Goal: Task Accomplishment & Management: Manage account settings

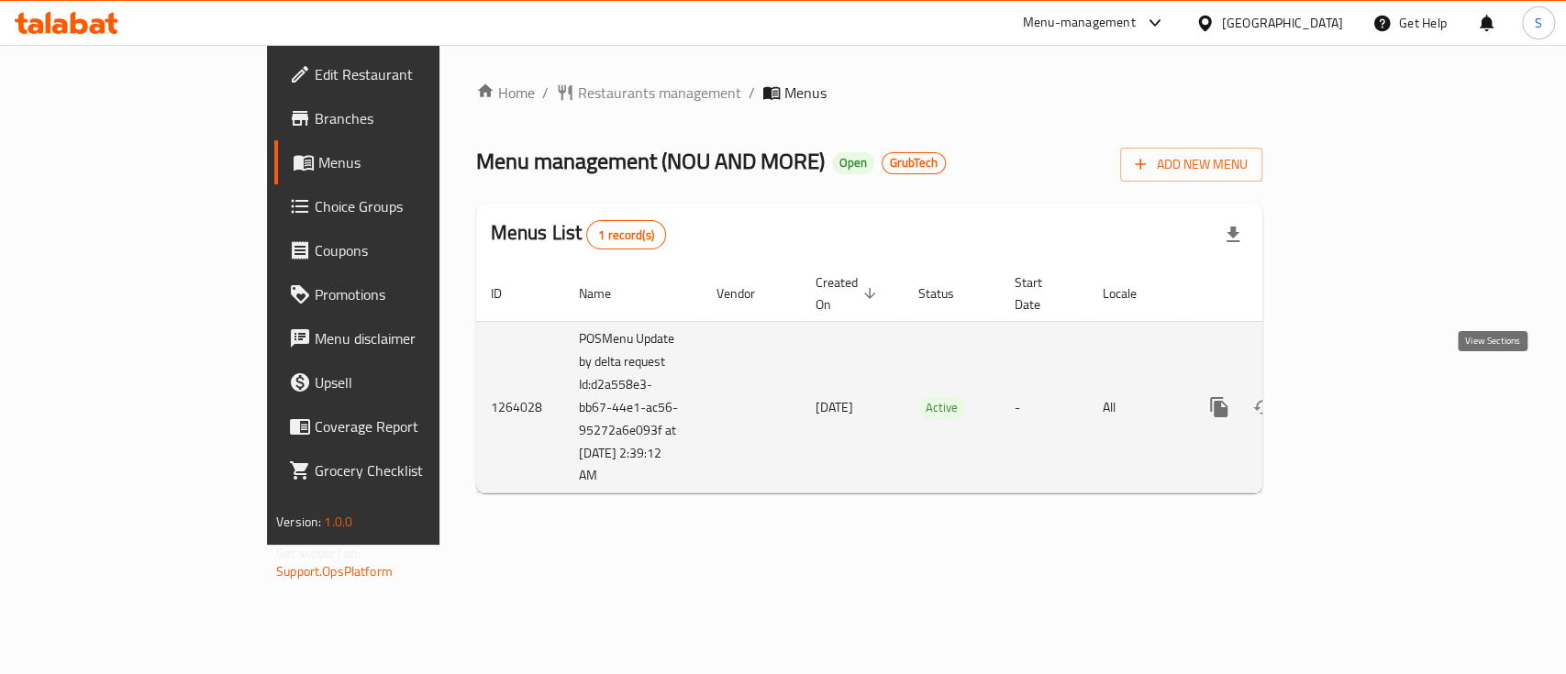
click at [1360, 399] on icon "enhanced table" at bounding box center [1351, 407] width 17 height 17
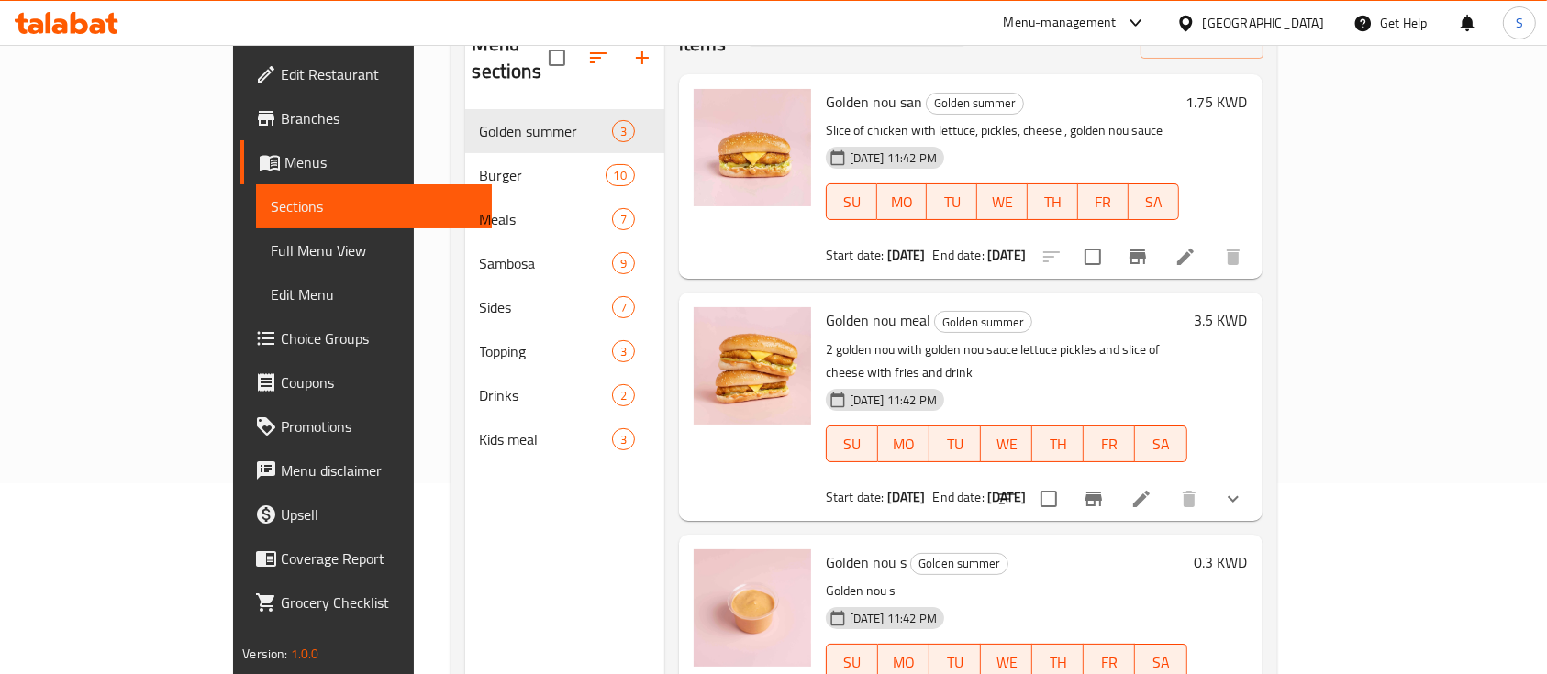
scroll to position [12, 0]
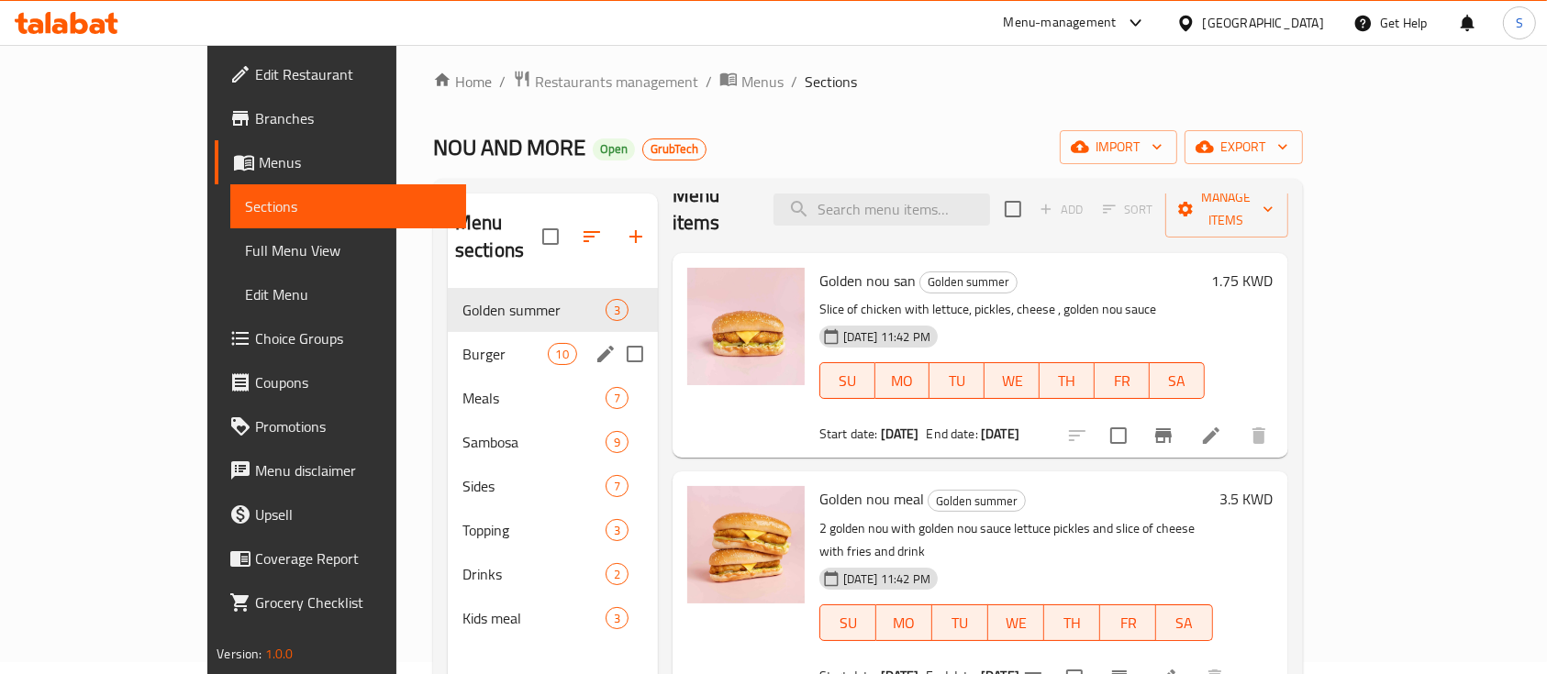
click at [448, 340] on div "Burger 10" at bounding box center [553, 354] width 210 height 44
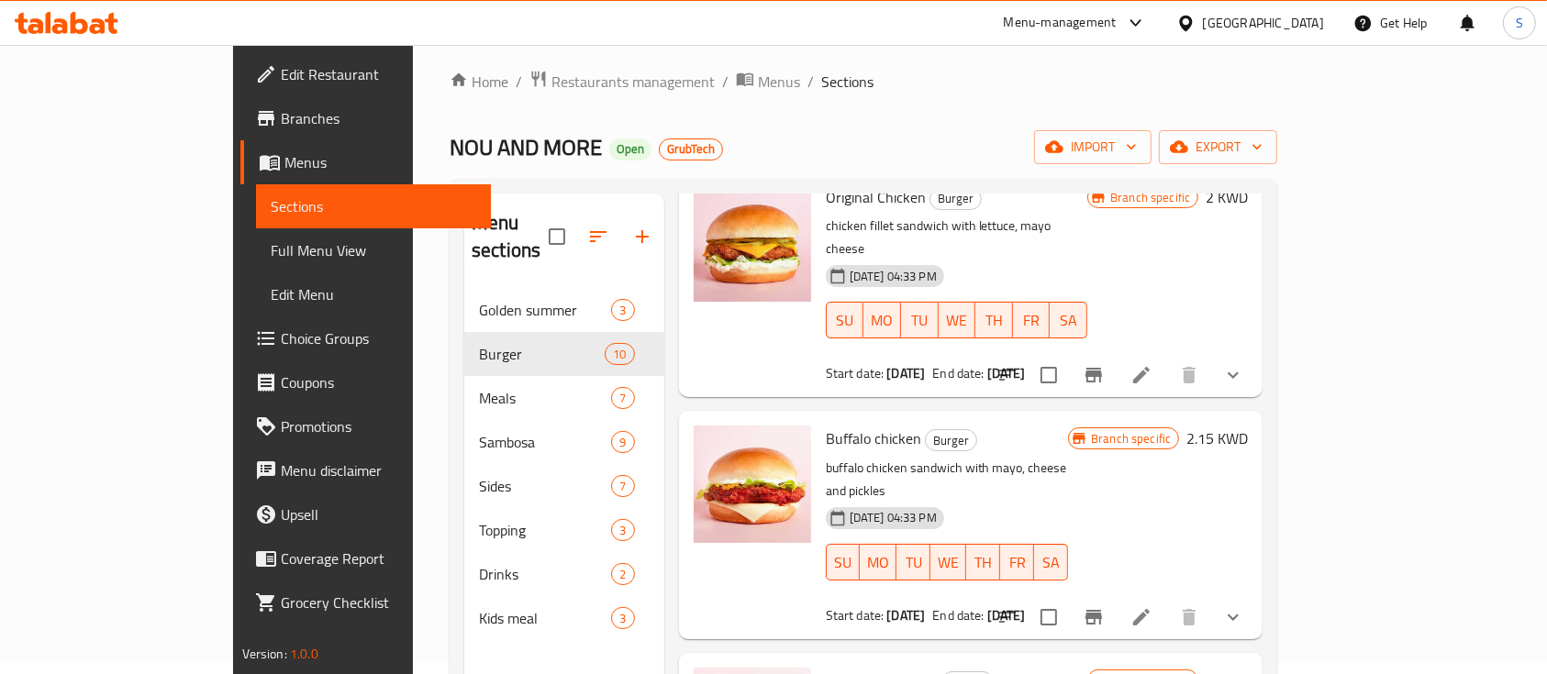
scroll to position [150, 0]
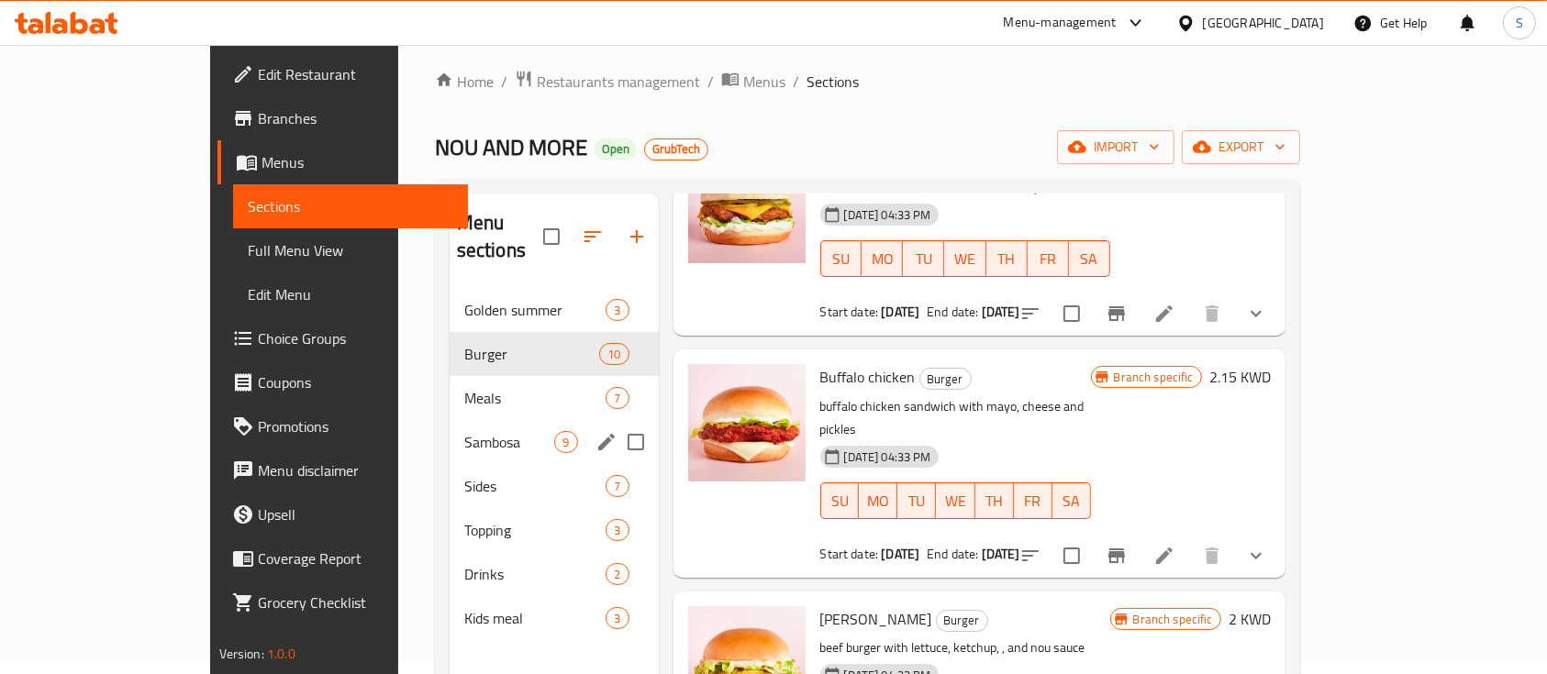
click at [464, 431] on span "Sambosa" at bounding box center [509, 442] width 91 height 22
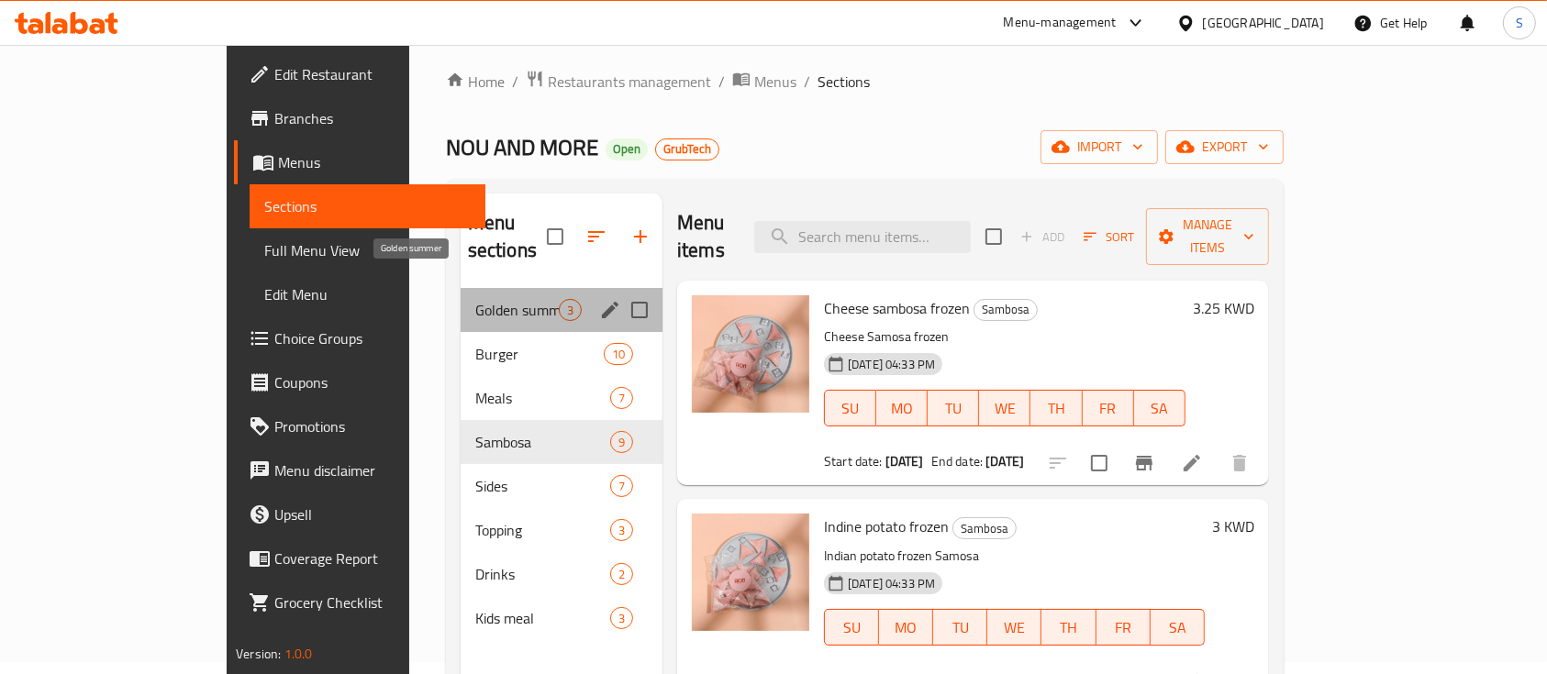
click at [475, 299] on span "Golden summer" at bounding box center [517, 310] width 84 height 22
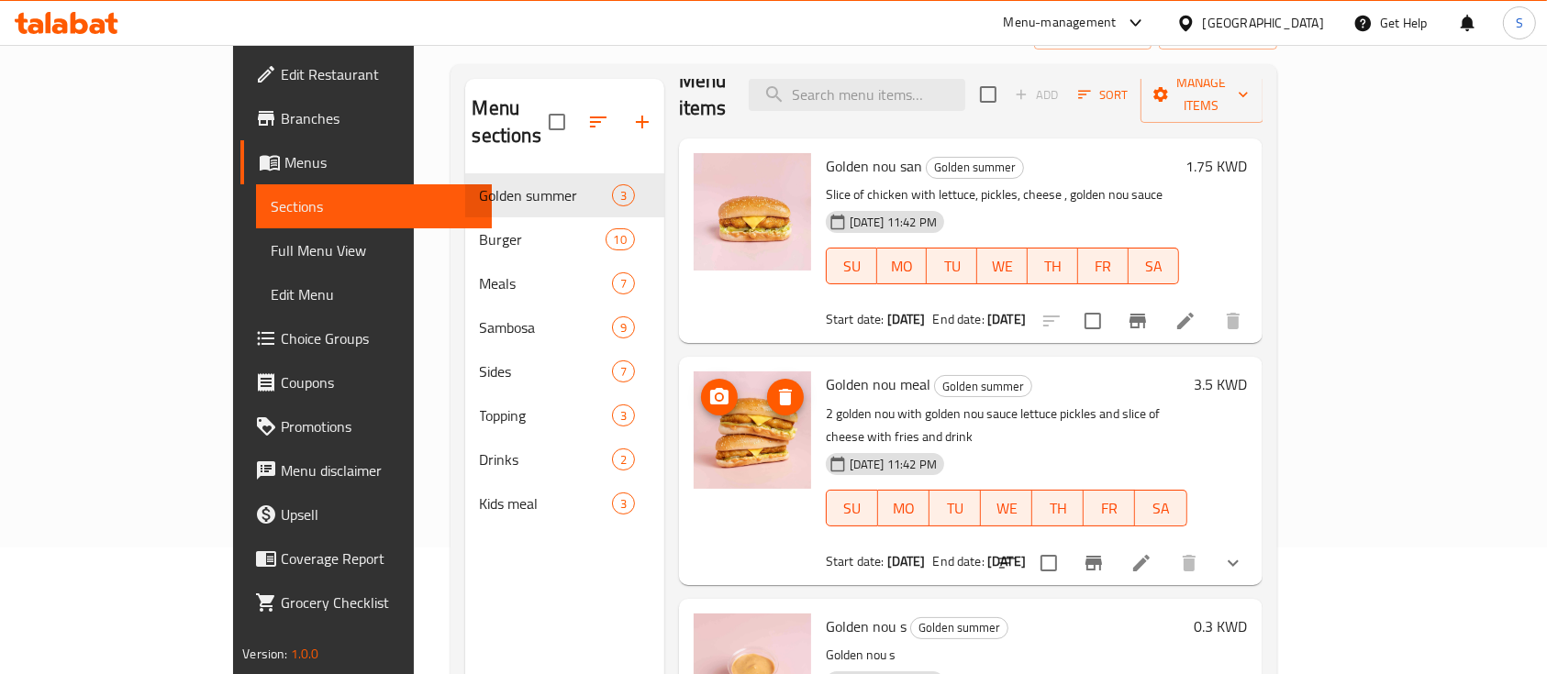
scroll to position [124, 0]
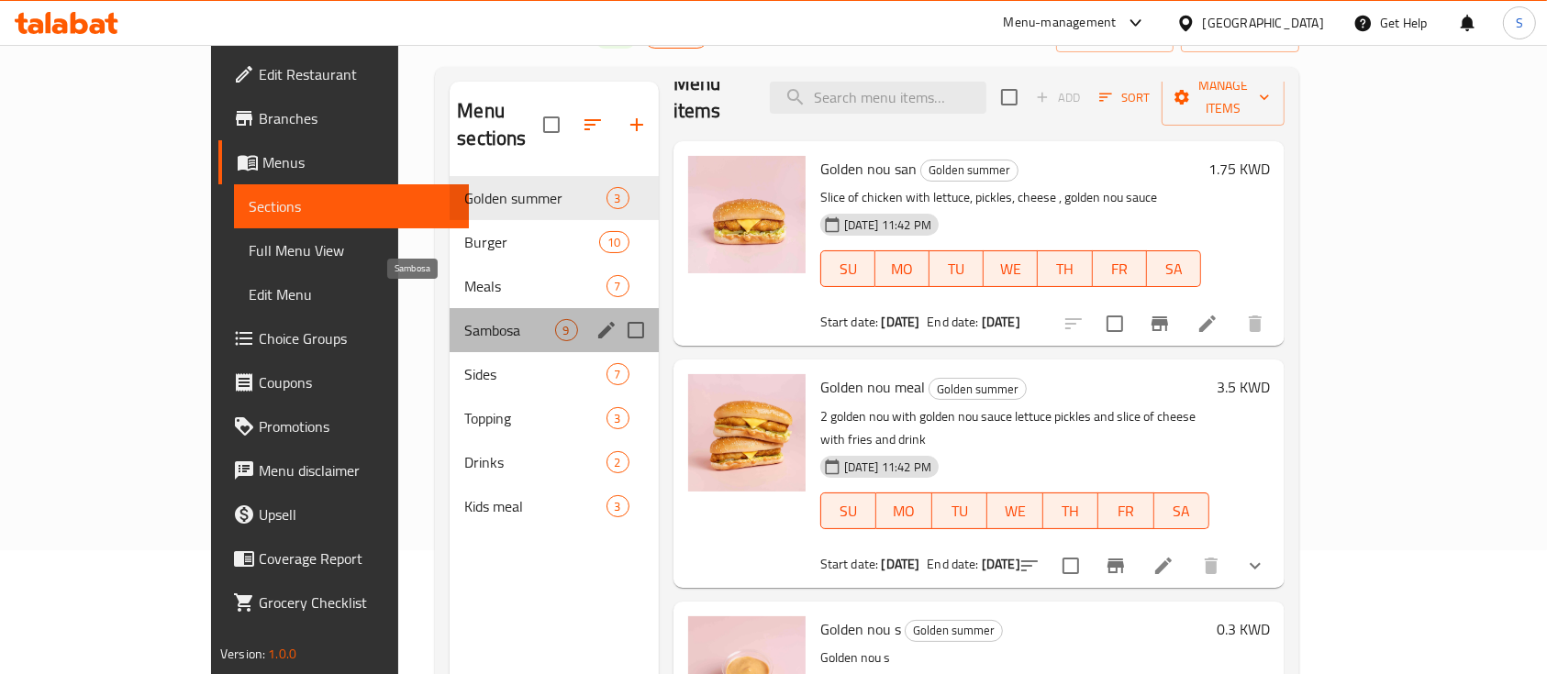
click at [464, 319] on span "Sambosa" at bounding box center [509, 330] width 90 height 22
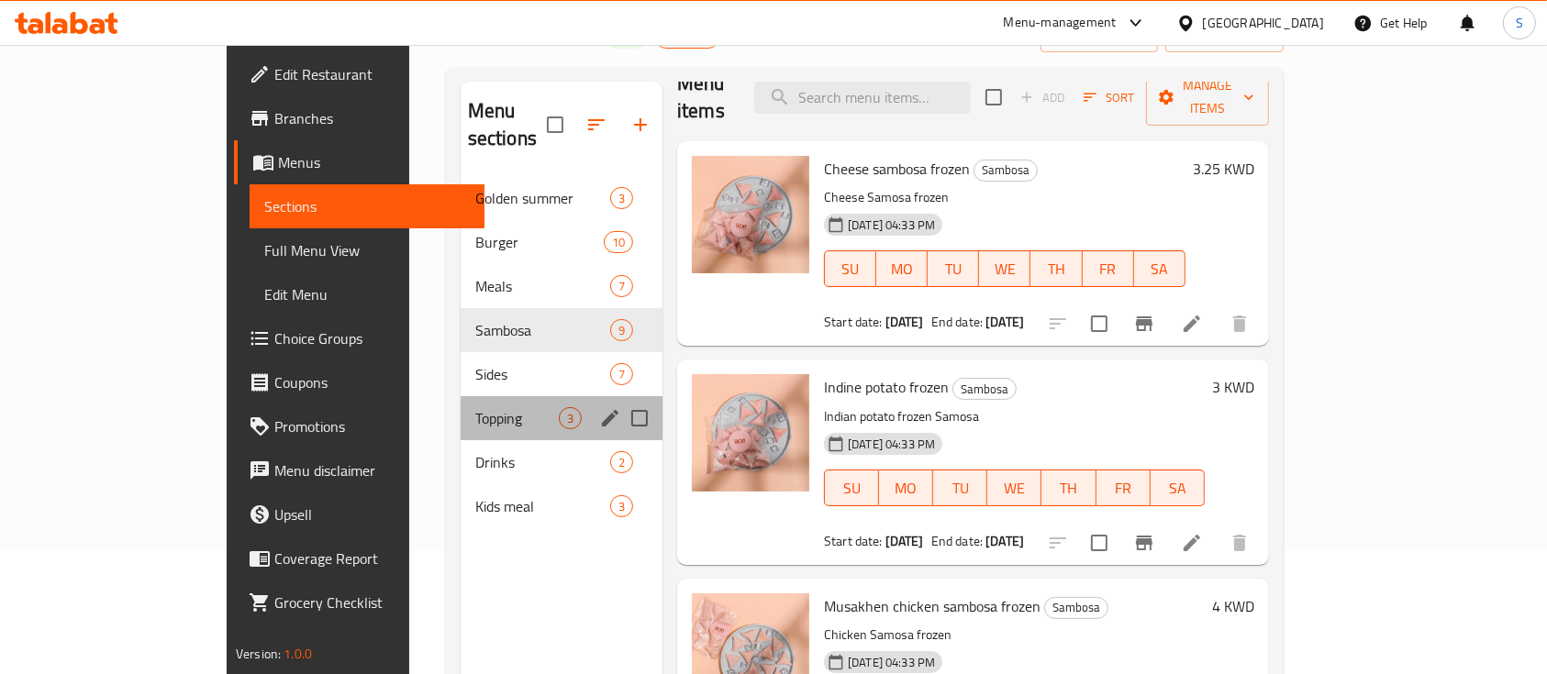
click at [461, 396] on div "Topping 3" at bounding box center [562, 418] width 202 height 44
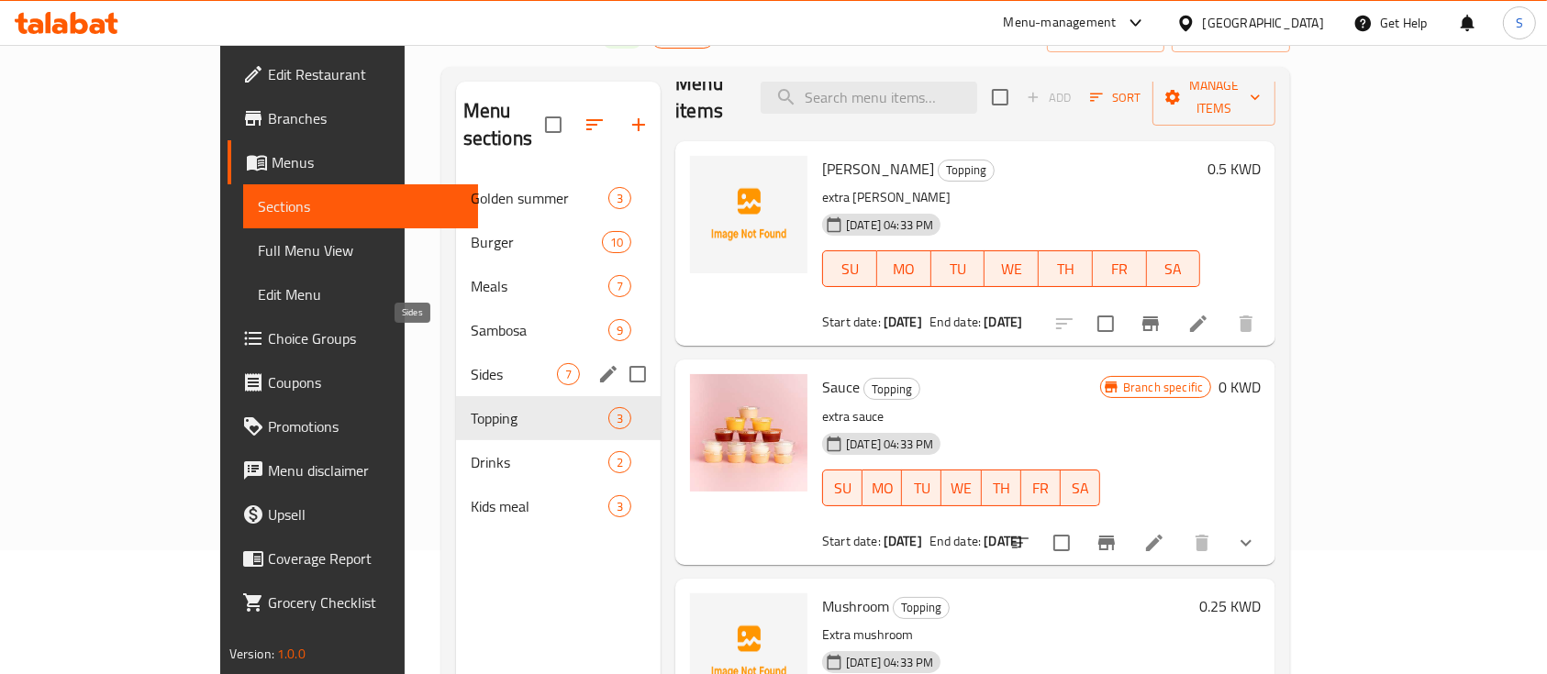
click at [471, 363] on span "Sides" at bounding box center [514, 374] width 86 height 22
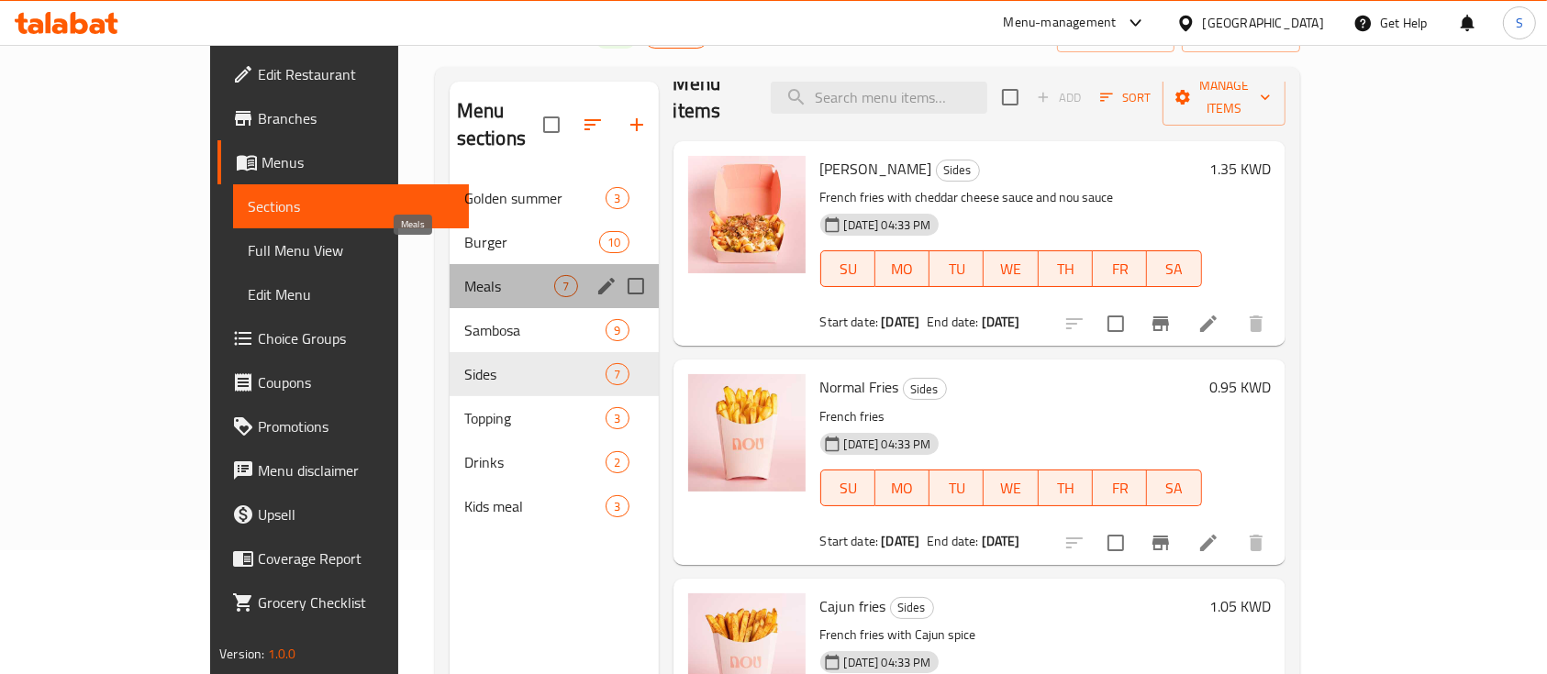
click at [464, 275] on span "Meals" at bounding box center [509, 286] width 91 height 22
